Goal: Information Seeking & Learning: Check status

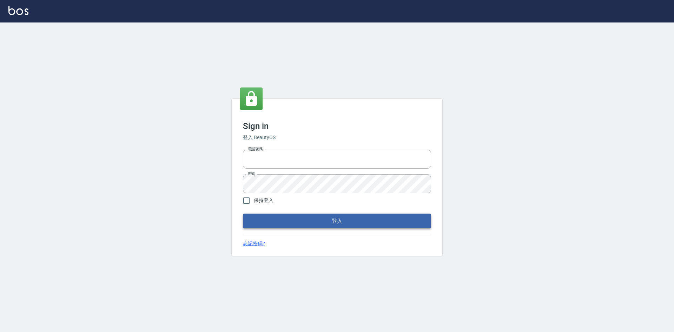
type input "0422211177"
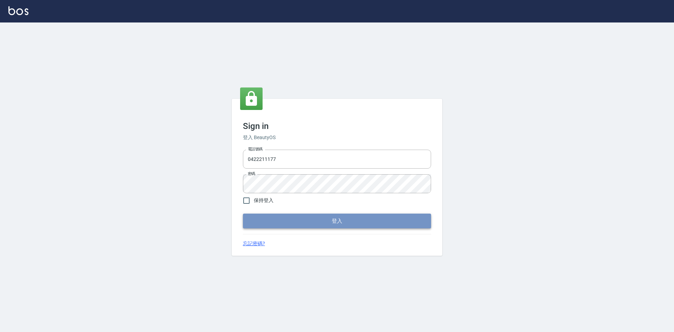
click at [382, 222] on button "登入" at bounding box center [337, 221] width 188 height 15
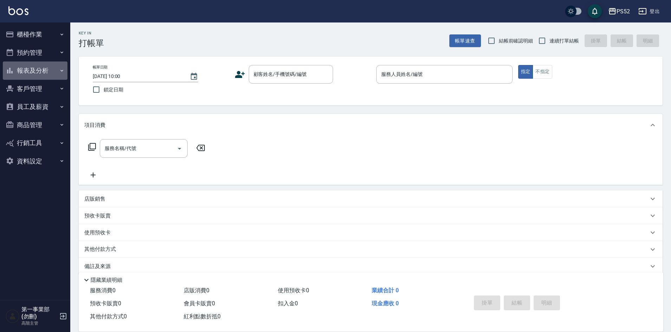
click at [36, 72] on button "報表及分析" at bounding box center [35, 70] width 65 height 18
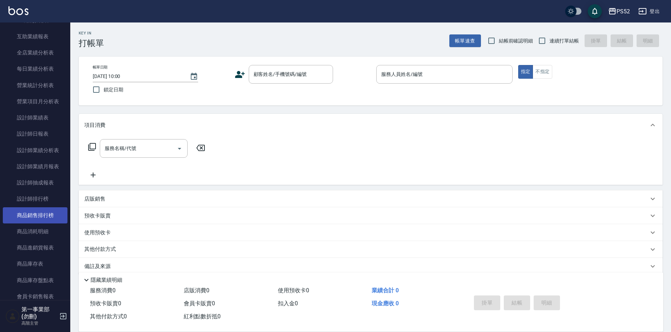
scroll to position [211, 0]
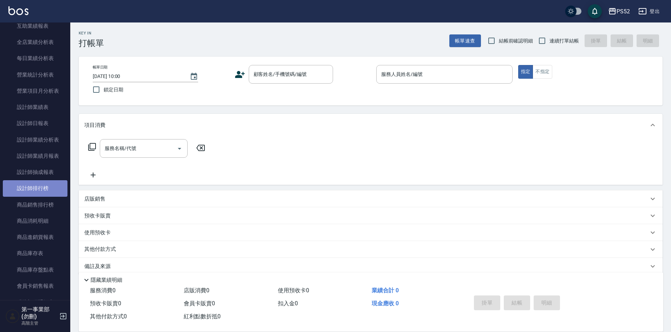
click at [37, 191] on link "設計師排行榜" at bounding box center [35, 188] width 65 height 16
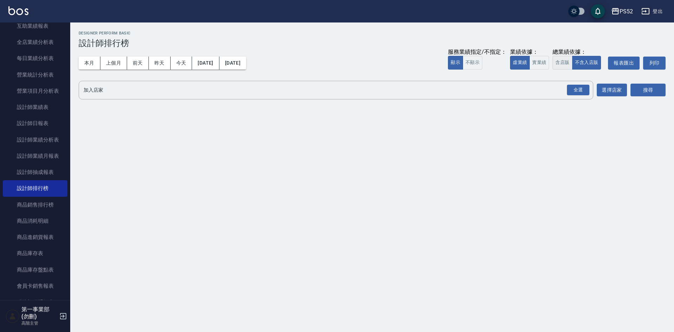
click at [567, 65] on button "含店販" at bounding box center [563, 63] width 20 height 14
click at [582, 88] on div "全選" at bounding box center [578, 90] width 22 height 11
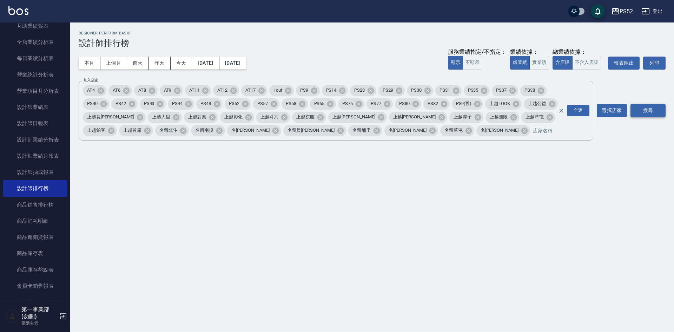
click at [650, 105] on button "搜尋" at bounding box center [648, 110] width 35 height 13
